Goal: Transaction & Acquisition: Book appointment/travel/reservation

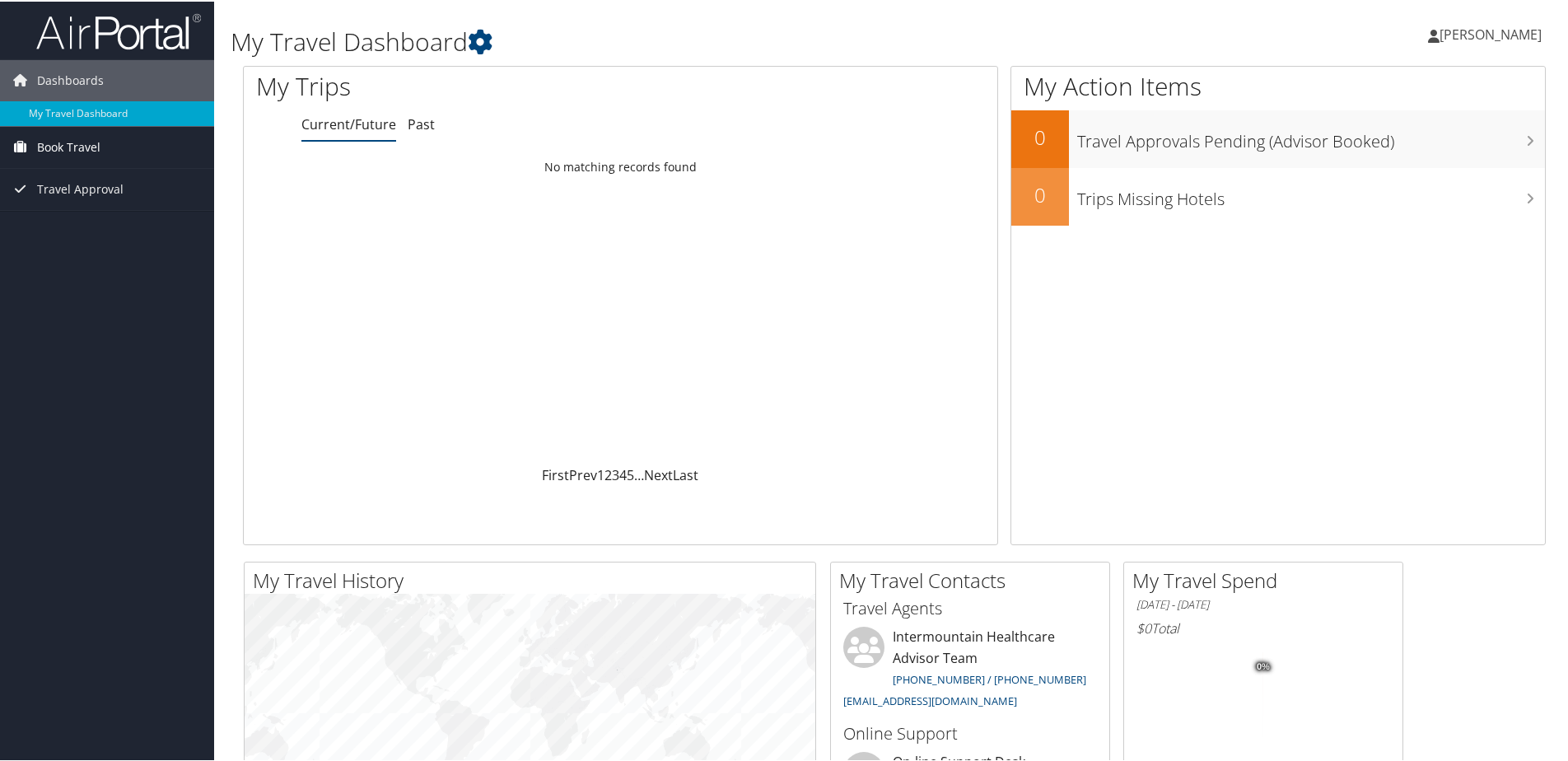
click at [57, 146] on span "Book Travel" at bounding box center [69, 146] width 64 height 41
click at [64, 206] on link "Book/Manage Online Trips" at bounding box center [107, 203] width 214 height 24
click at [1460, 34] on span "[PERSON_NAME]" at bounding box center [1490, 33] width 102 height 18
click at [103, 232] on div "Dashboards My Travel Dashboard Book Travel Approval Request (Beta) Book/Manage …" at bounding box center [787, 622] width 1575 height 1244
click at [492, 37] on icon at bounding box center [480, 40] width 24 height 24
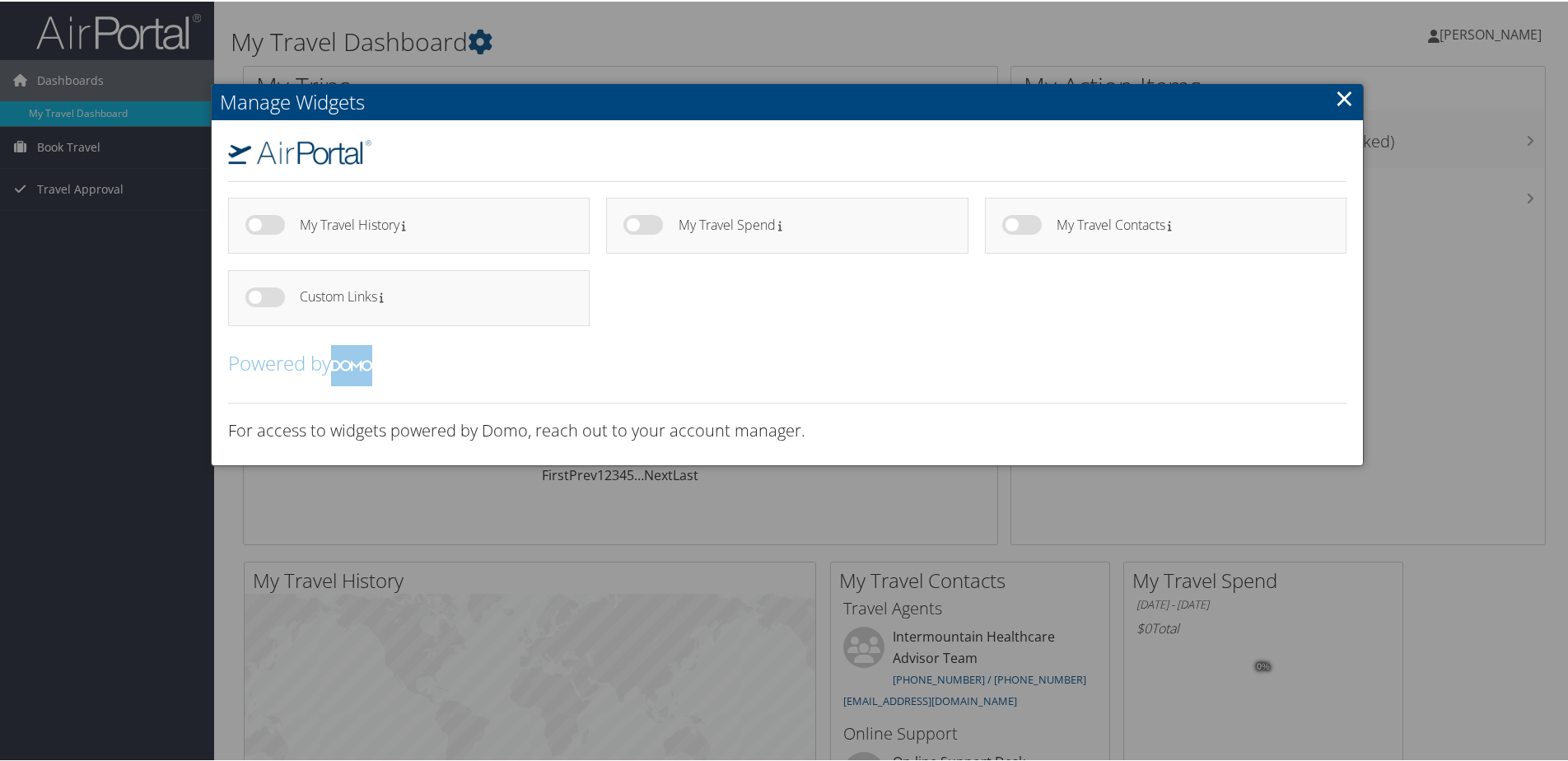
drag, startPoint x: 1487, startPoint y: 79, endPoint x: 1465, endPoint y: 79, distance: 22.0
click at [1479, 79] on div at bounding box center [787, 380] width 1575 height 761
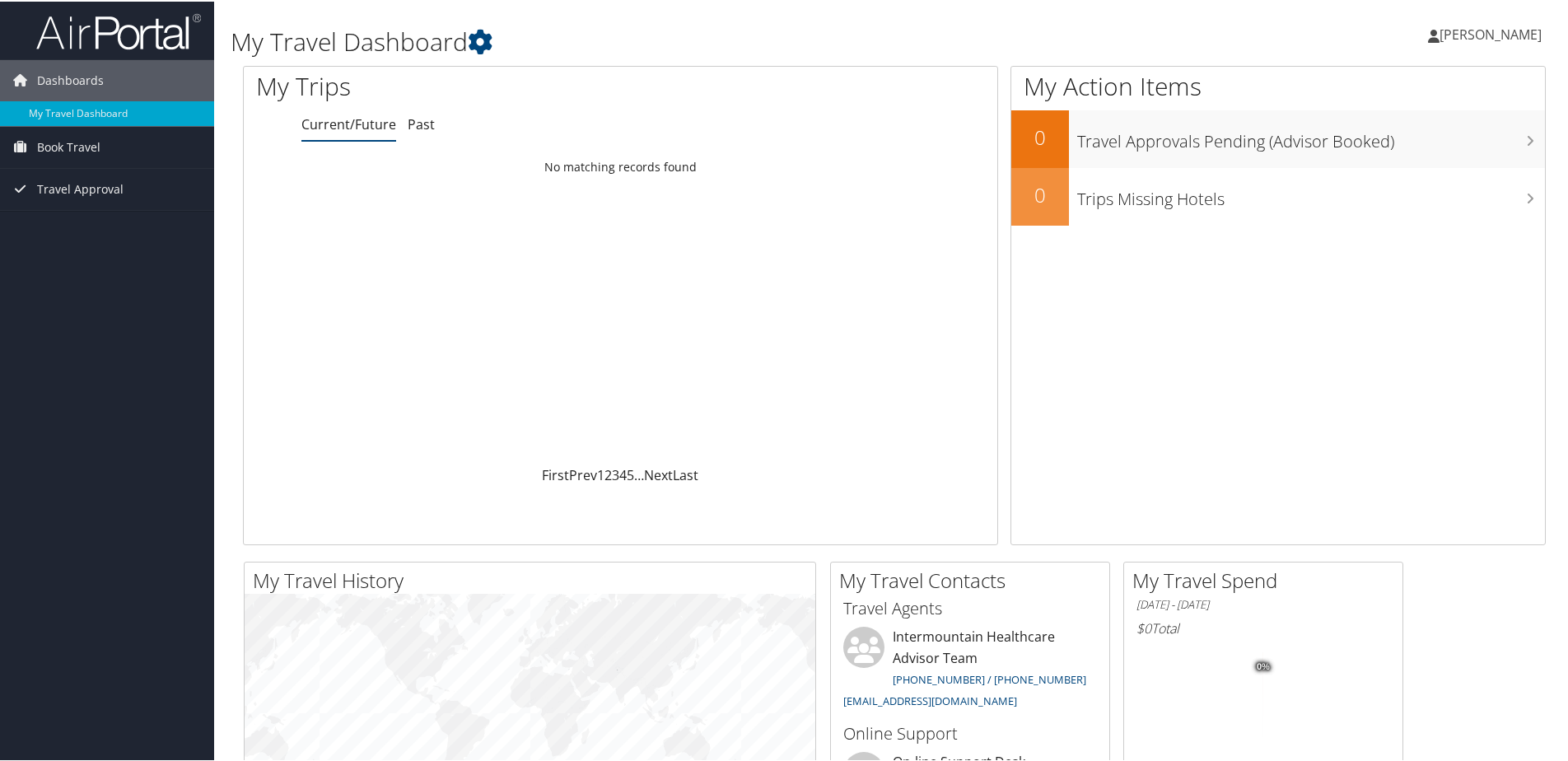
click at [1483, 36] on span "[PERSON_NAME]" at bounding box center [1490, 33] width 102 height 18
click at [1433, 95] on link "My Settings" at bounding box center [1447, 91] width 183 height 28
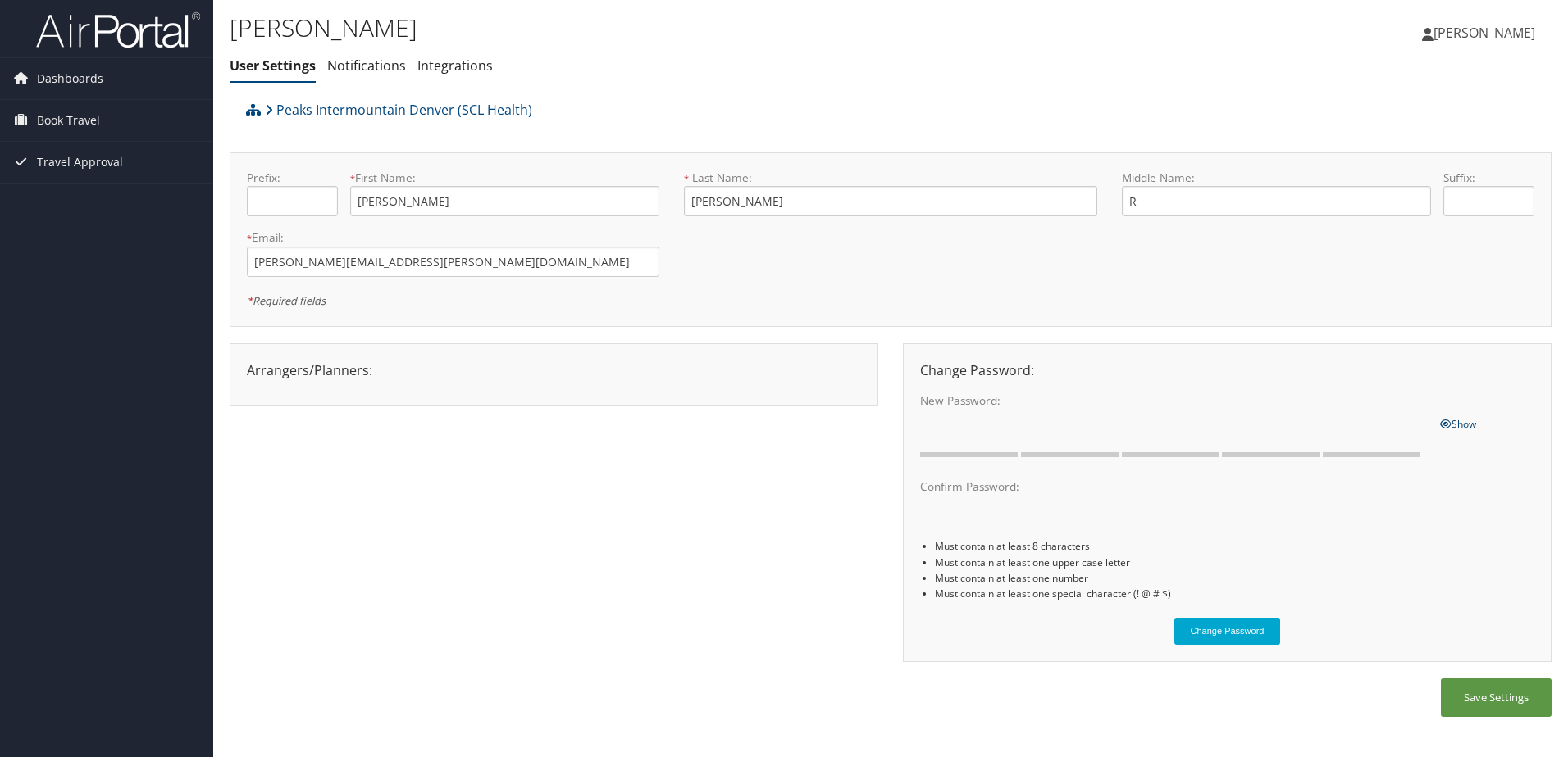
click at [1471, 425] on span "Show" at bounding box center [1457, 424] width 36 height 14
click at [730, 380] on div "Arrangers/Planners: Edit Arrangers & Planners April Mestas Christy Locke Denise…" at bounding box center [891, 511] width 1321 height 336
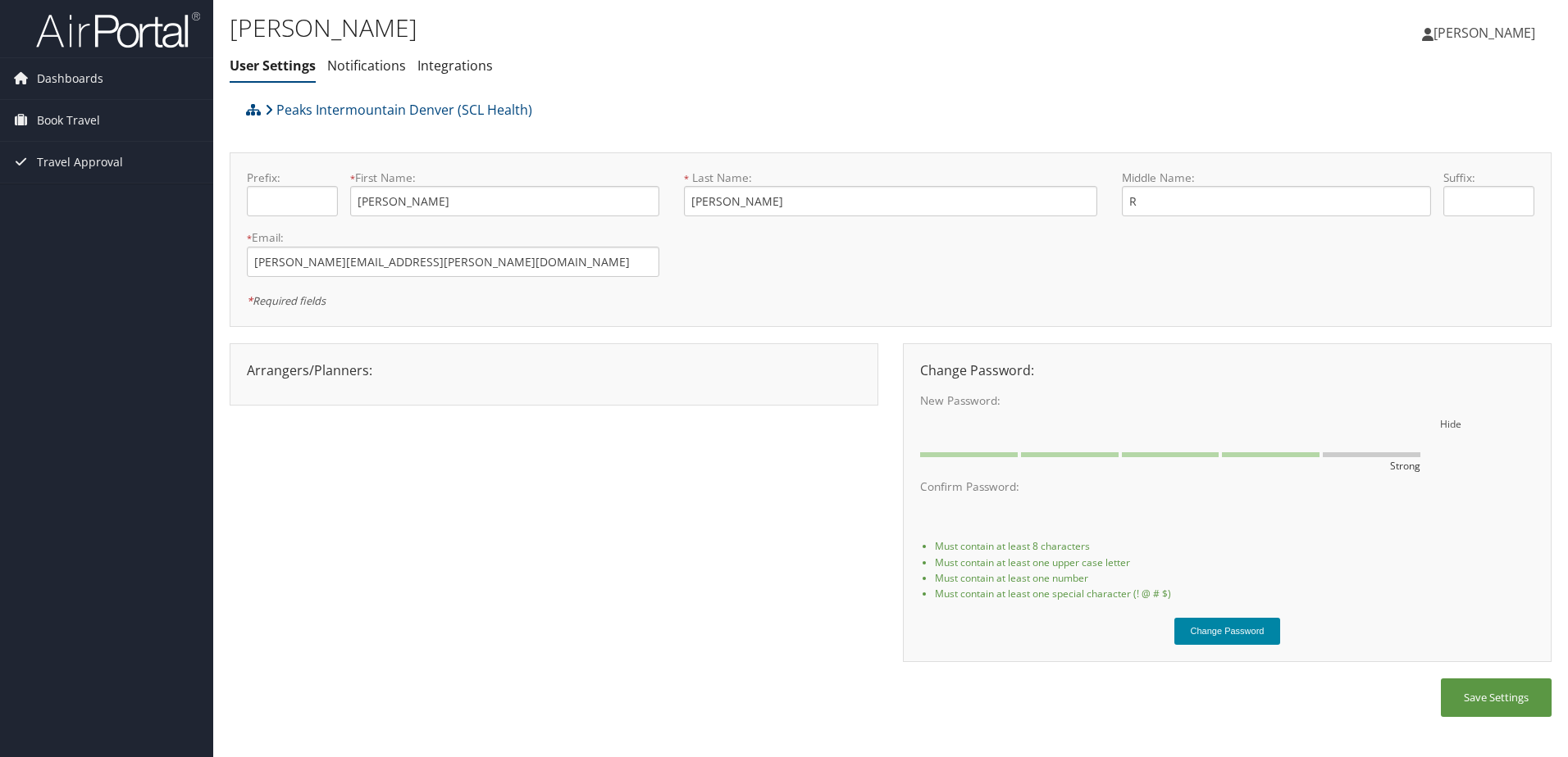
click at [1221, 631] on button "Change Password" at bounding box center [1227, 631] width 107 height 27
click at [1481, 699] on button "Save Settings" at bounding box center [1495, 697] width 111 height 38
click at [1508, 695] on button "Save Settings" at bounding box center [1495, 697] width 111 height 38
click at [1457, 34] on span "George Martinez" at bounding box center [1483, 33] width 101 height 18
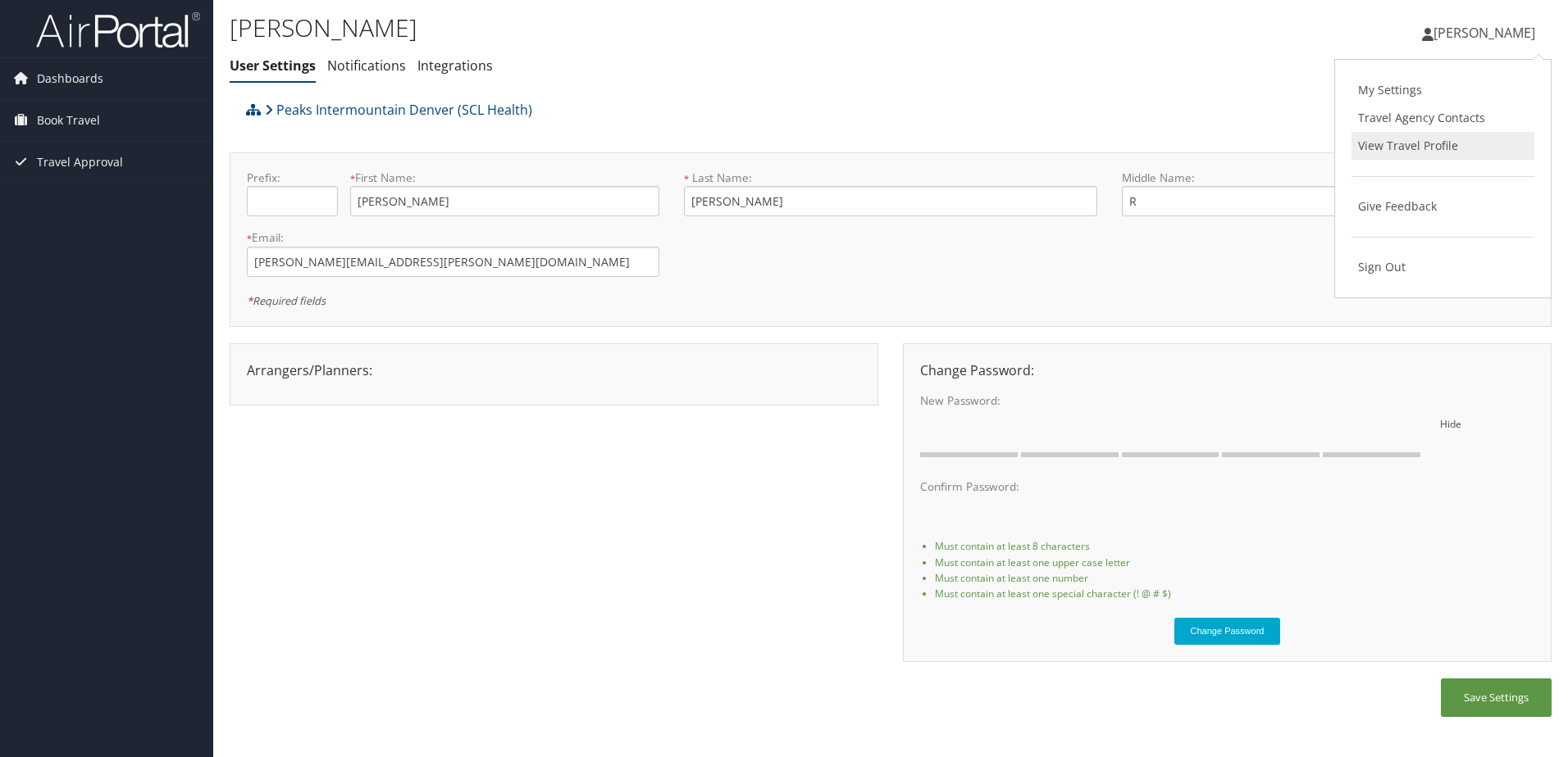
click at [1415, 146] on link "View Travel Profile" at bounding box center [1442, 146] width 182 height 28
click at [91, 121] on span "Book Travel" at bounding box center [69, 121] width 63 height 41
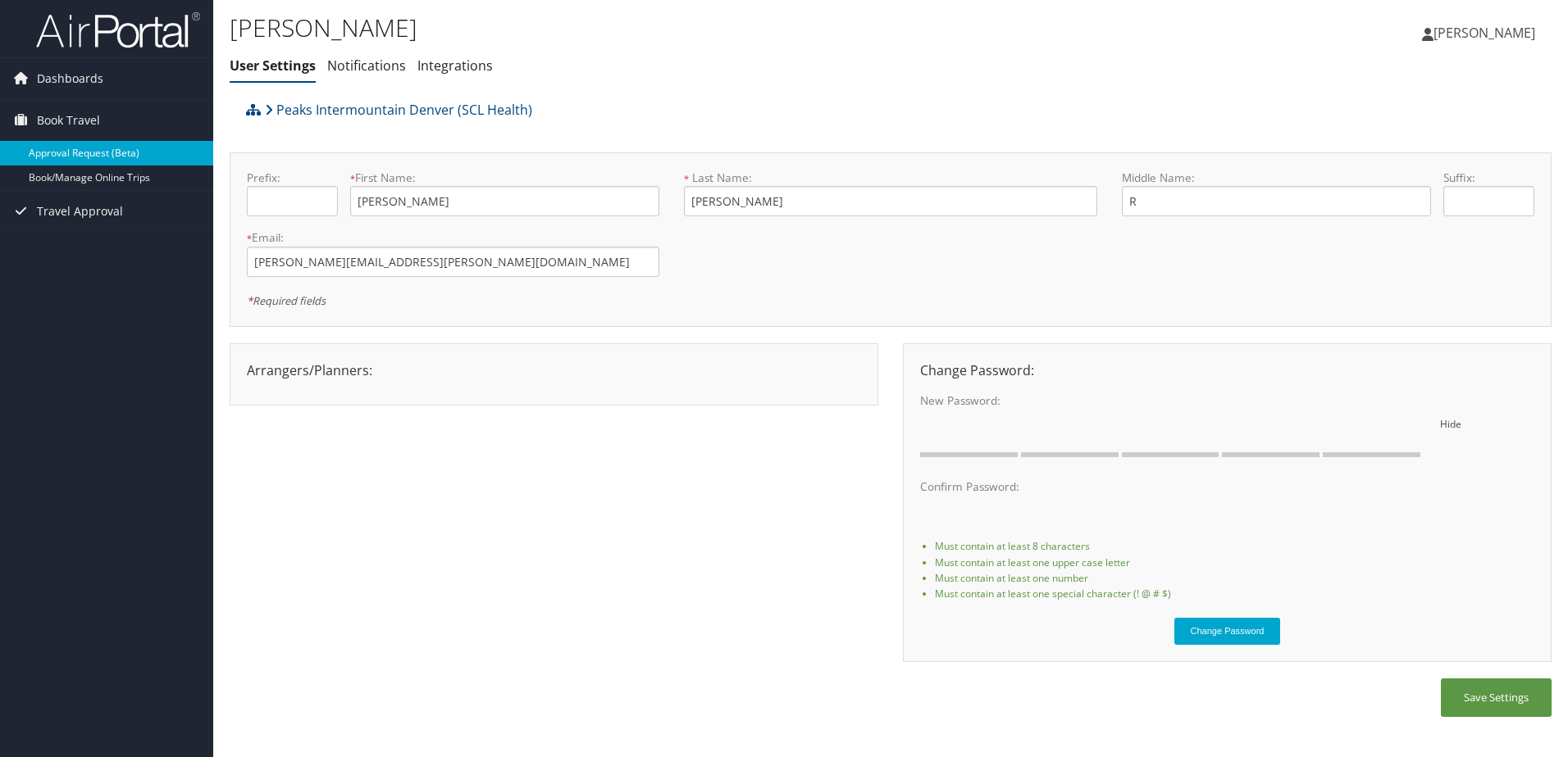
click at [99, 153] on link "Approval Request (Beta)" at bounding box center [106, 153] width 213 height 24
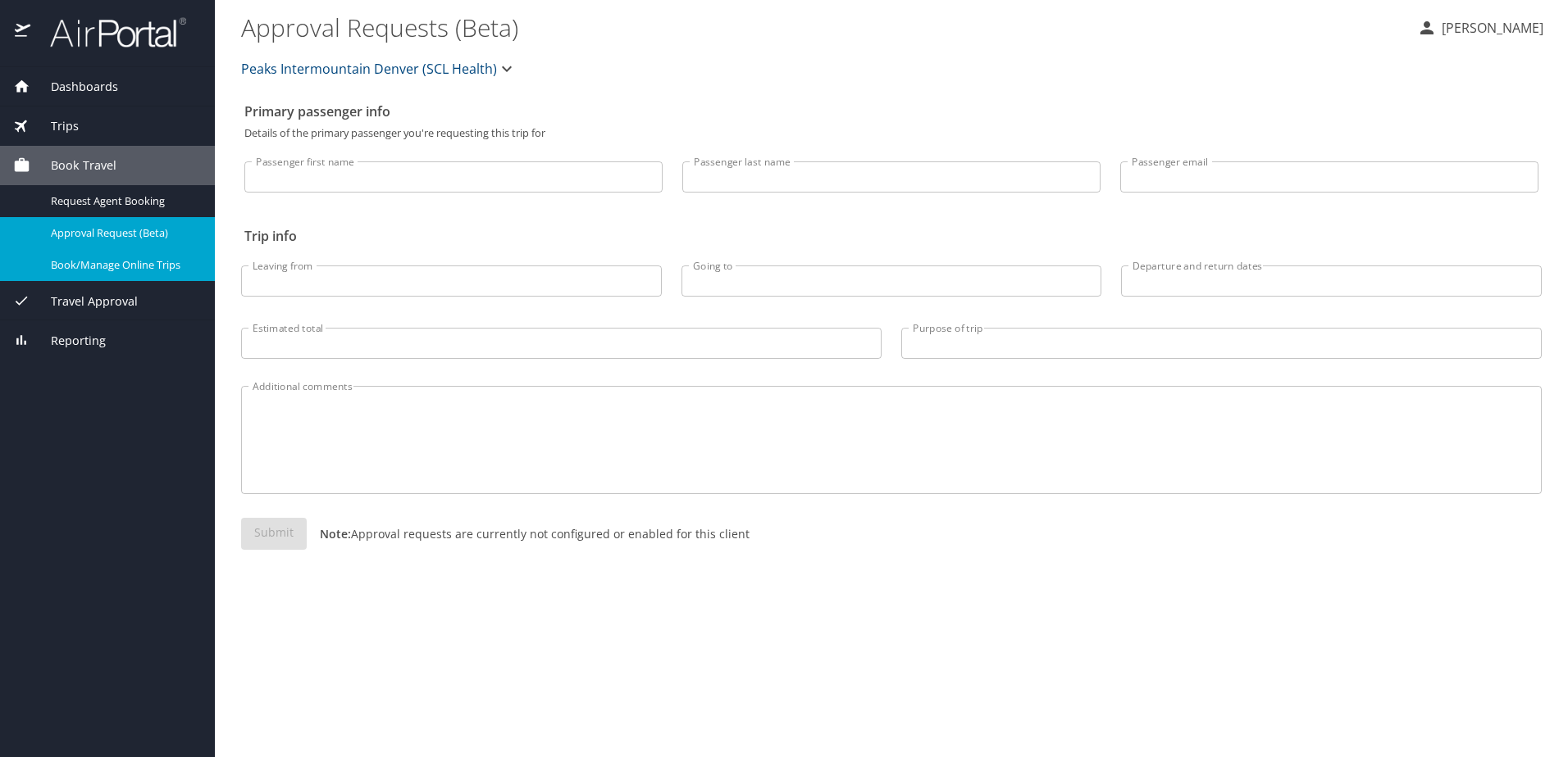
click at [125, 261] on span "Book/Manage Online Trips" at bounding box center [123, 265] width 144 height 16
